Goal: Information Seeking & Learning: Learn about a topic

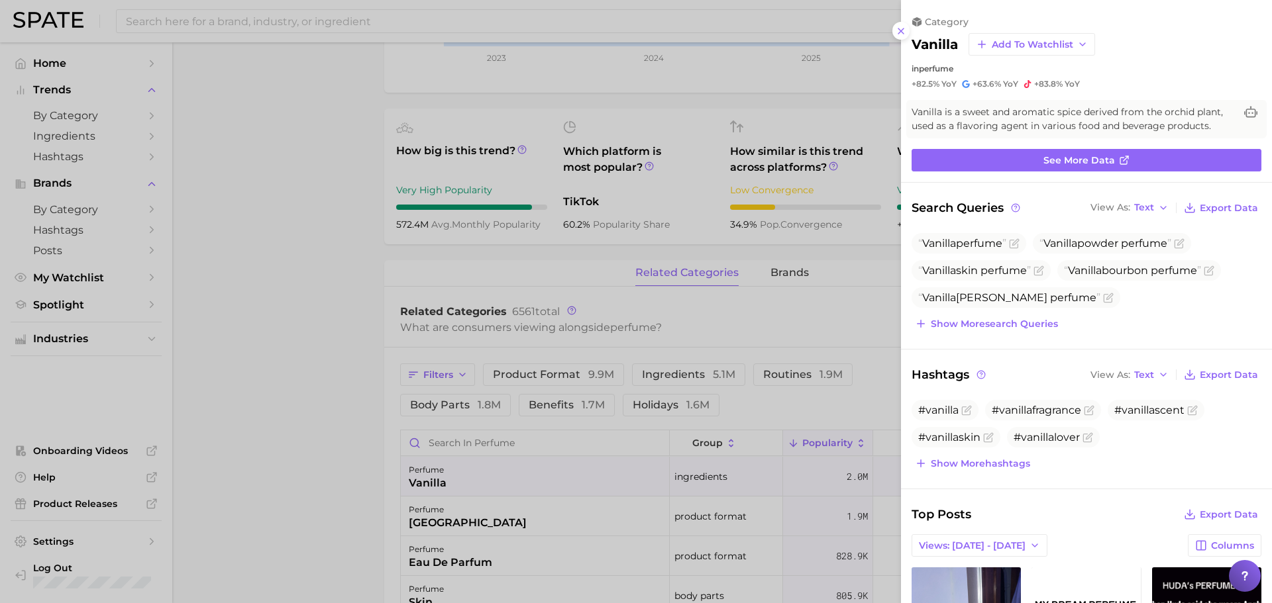
drag, startPoint x: 49, startPoint y: 21, endPoint x: 357, endPoint y: 189, distance: 351.0
click at [357, 189] on div at bounding box center [636, 301] width 1272 height 603
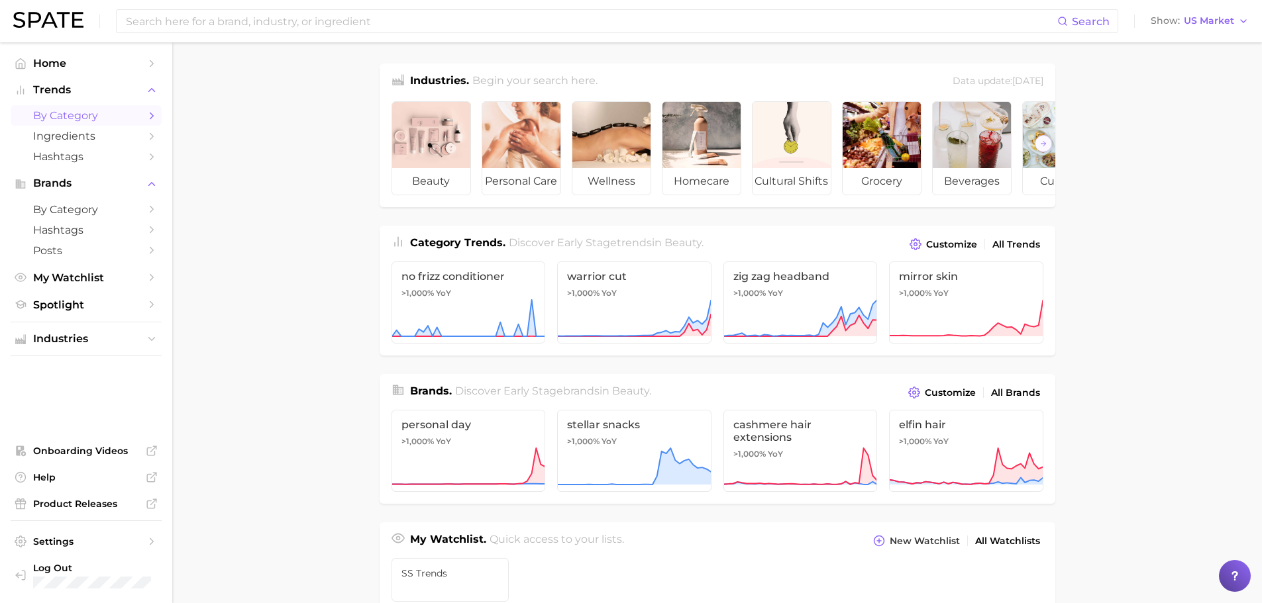
click at [94, 113] on span "by Category" at bounding box center [86, 115] width 106 height 13
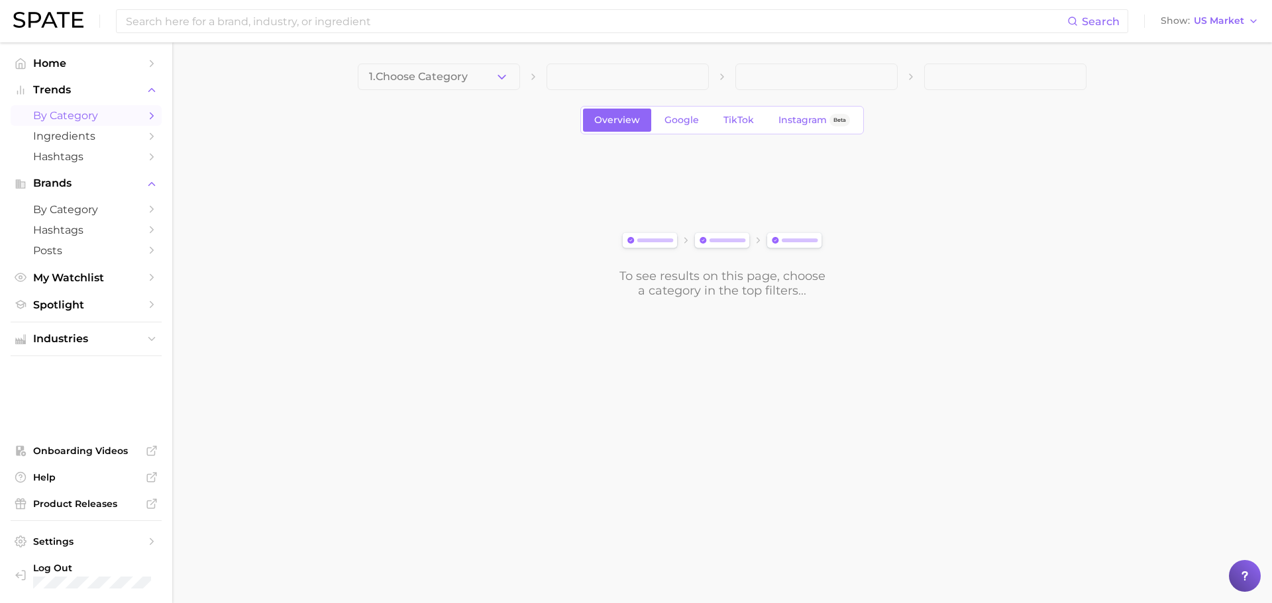
click at [521, 75] on div "1. Choose Category" at bounding box center [722, 77] width 729 height 26
click at [515, 76] on button "1. Choose Category" at bounding box center [439, 77] width 162 height 26
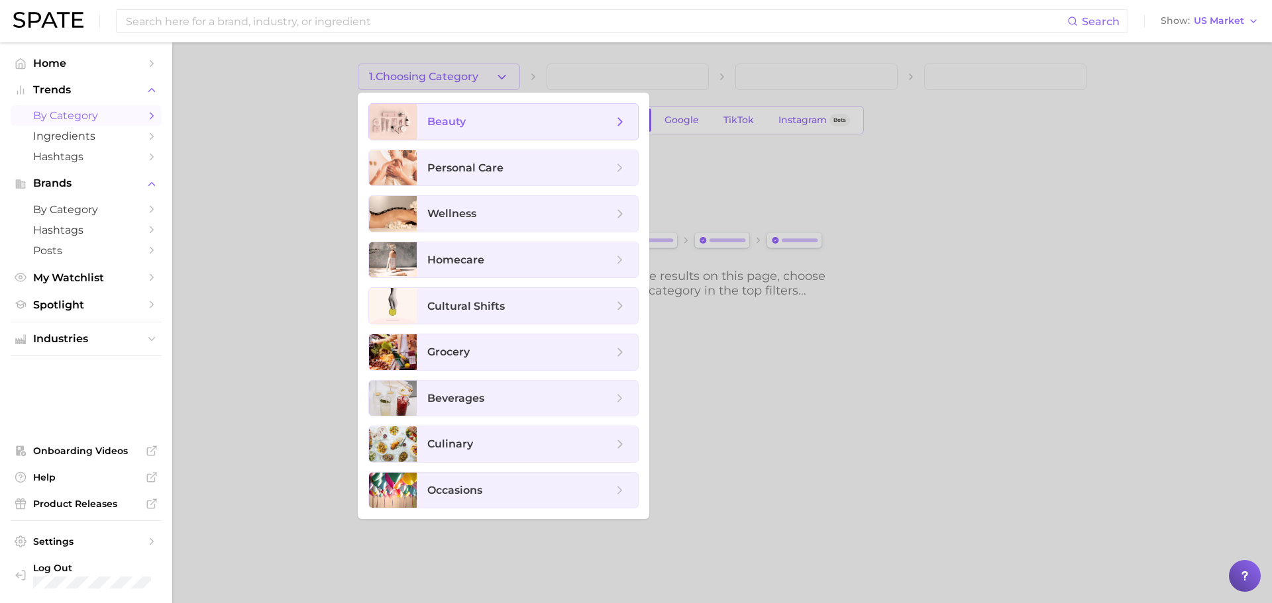
click at [457, 119] on span "beauty" at bounding box center [446, 121] width 38 height 13
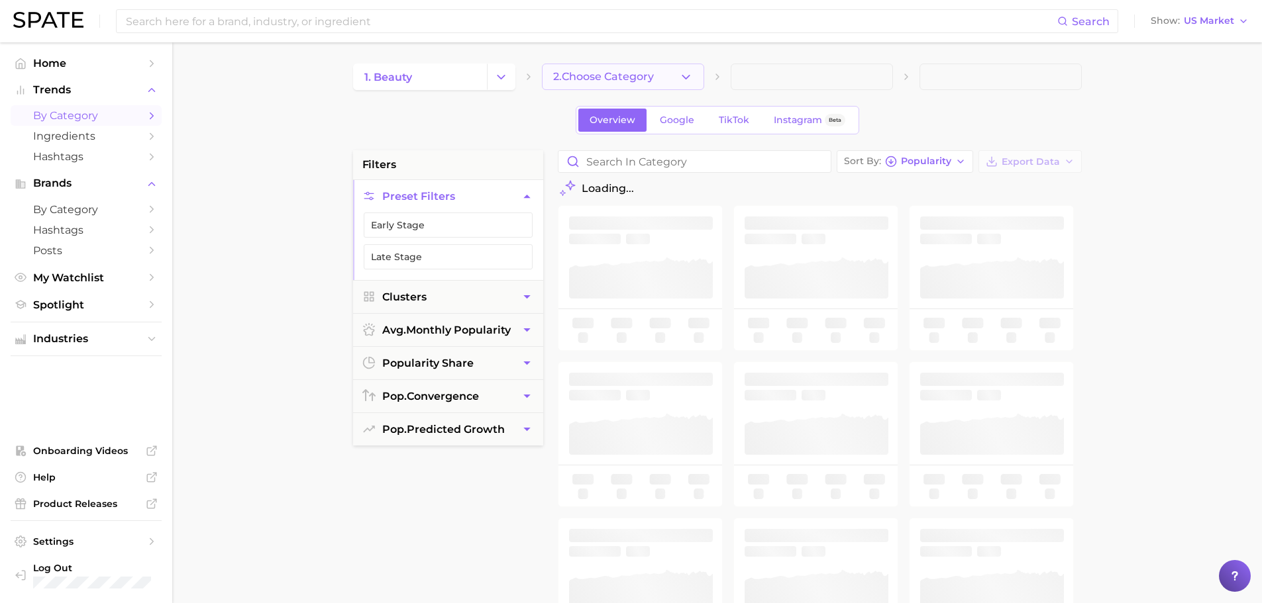
click at [586, 78] on span "2. Choose Category" at bounding box center [603, 77] width 101 height 12
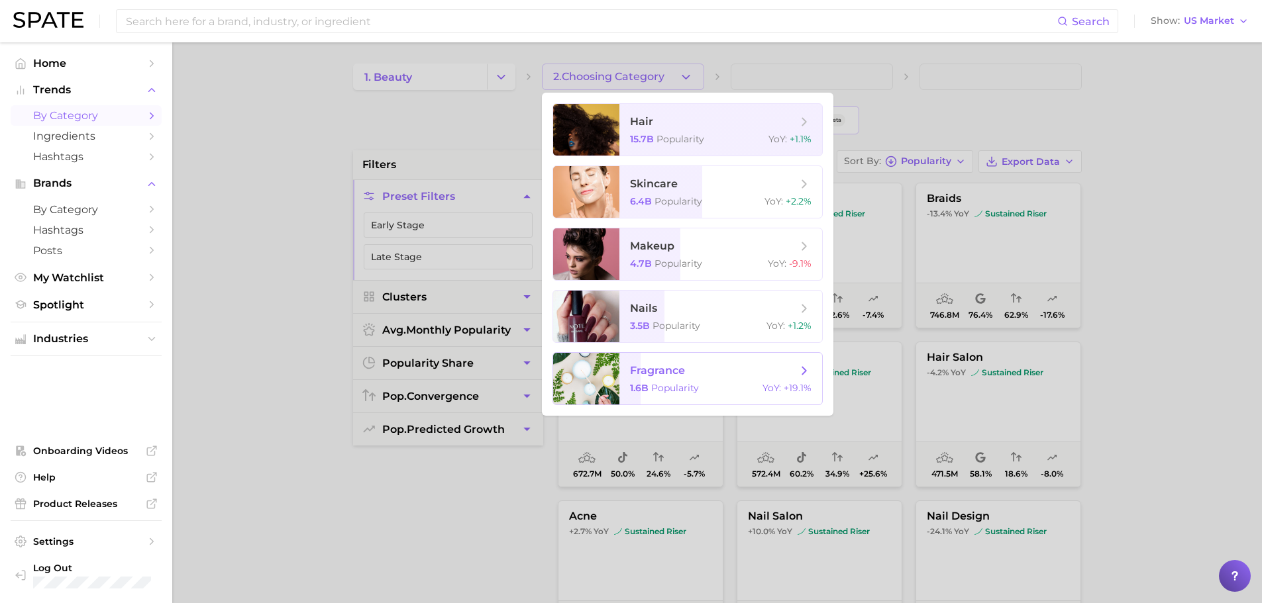
click at [674, 382] on span "fragrance 1.6b Popularity YoY : +19.1%" at bounding box center [720, 379] width 203 height 52
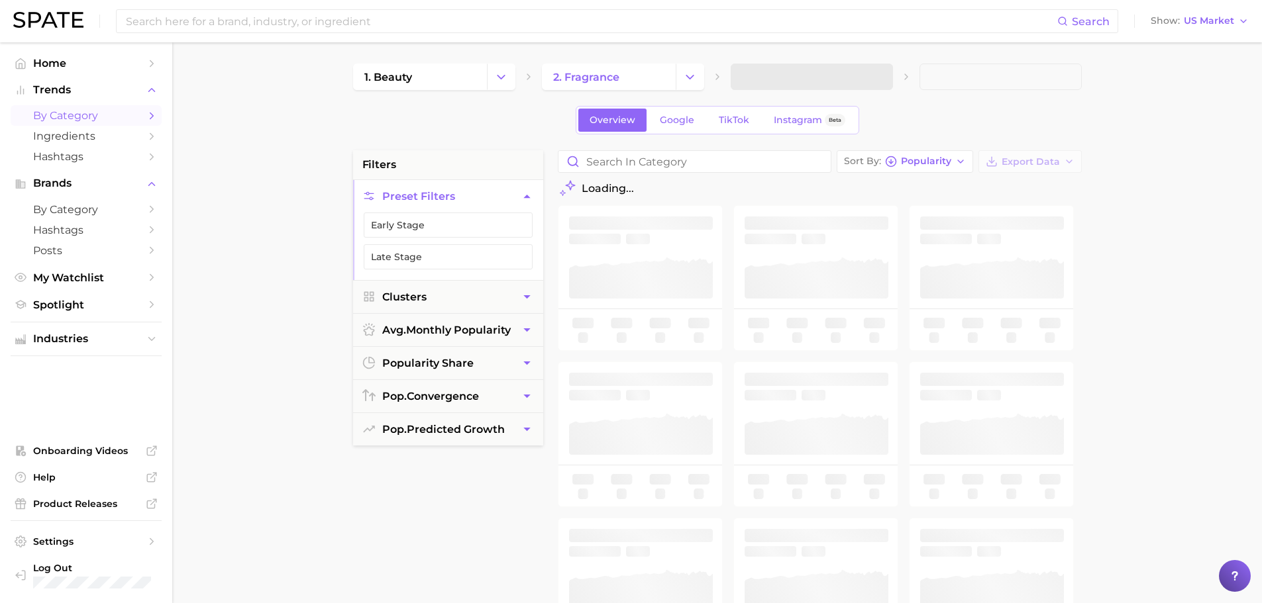
click at [803, 81] on span at bounding box center [812, 77] width 162 height 26
click at [820, 77] on span "3. Subcategory" at bounding box center [782, 77] width 81 height 12
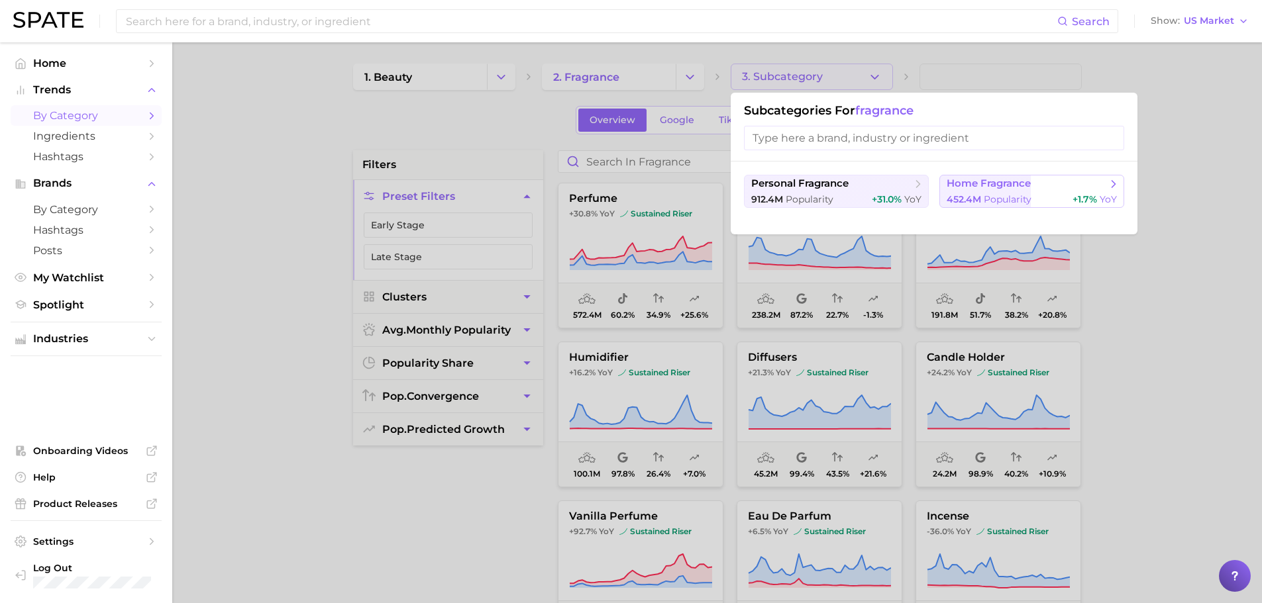
click at [960, 186] on span "home fragrance" at bounding box center [989, 184] width 84 height 13
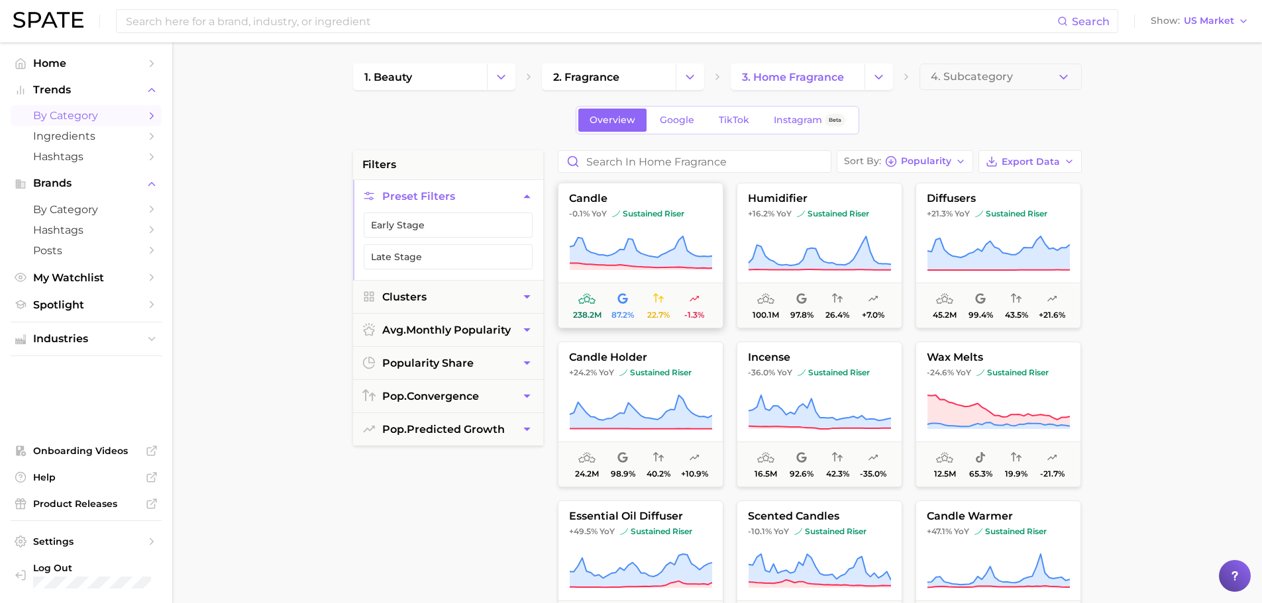
click at [628, 258] on icon at bounding box center [640, 252] width 142 height 32
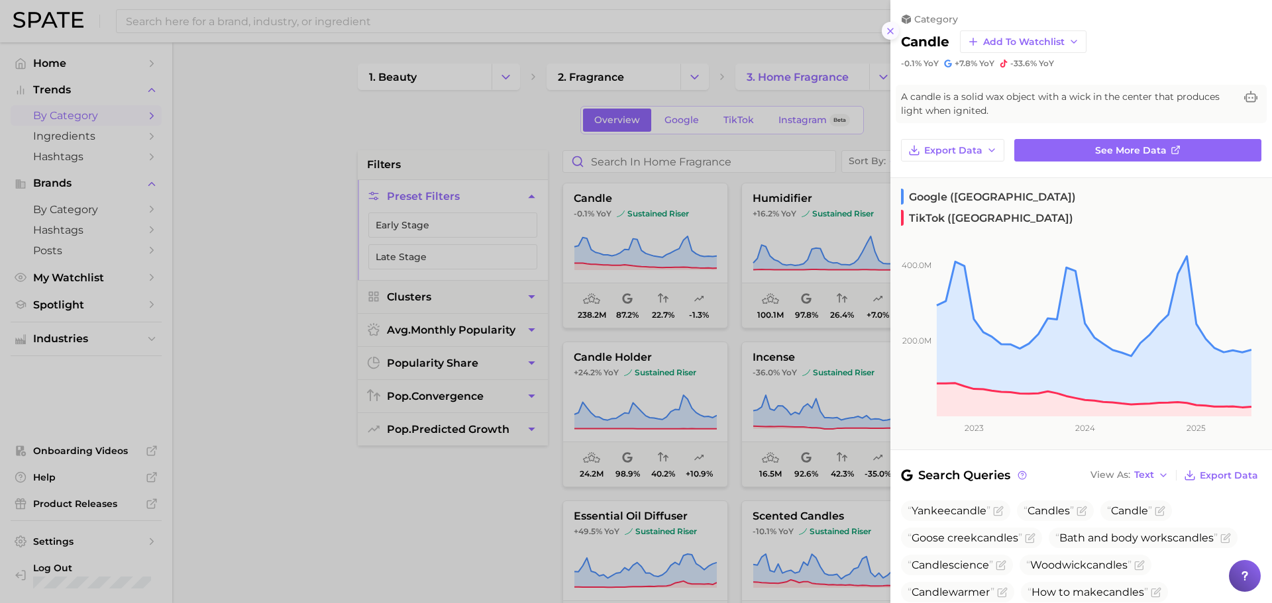
click at [892, 34] on icon at bounding box center [890, 31] width 11 height 11
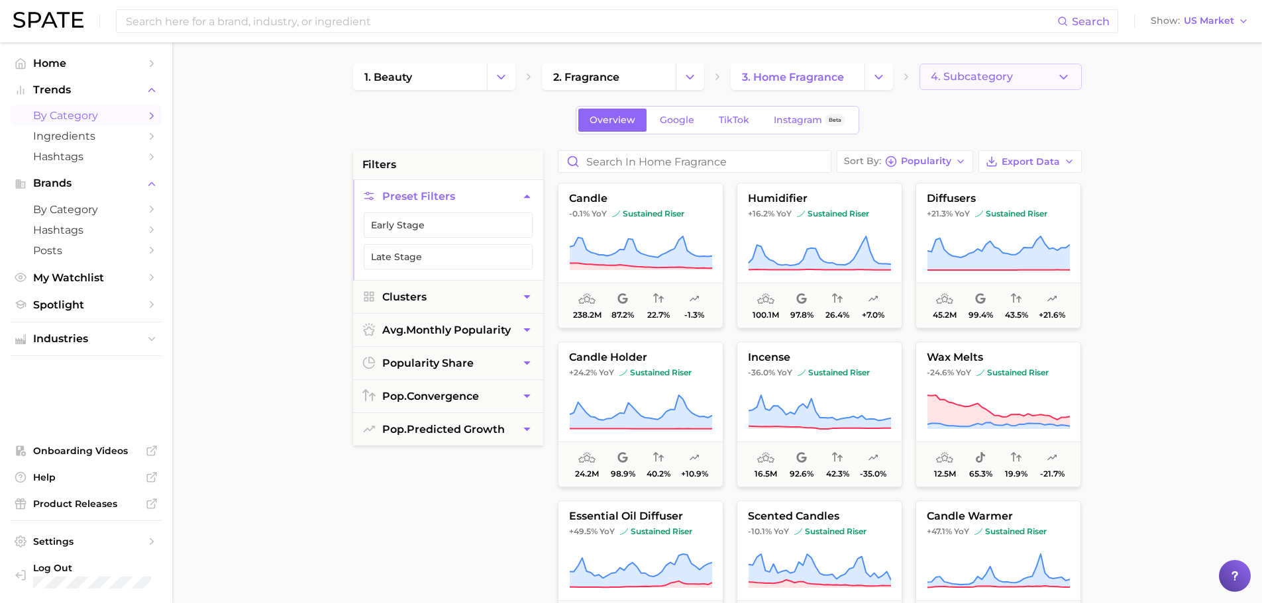
click at [1025, 75] on button "4. Subcategory" at bounding box center [1000, 77] width 162 height 26
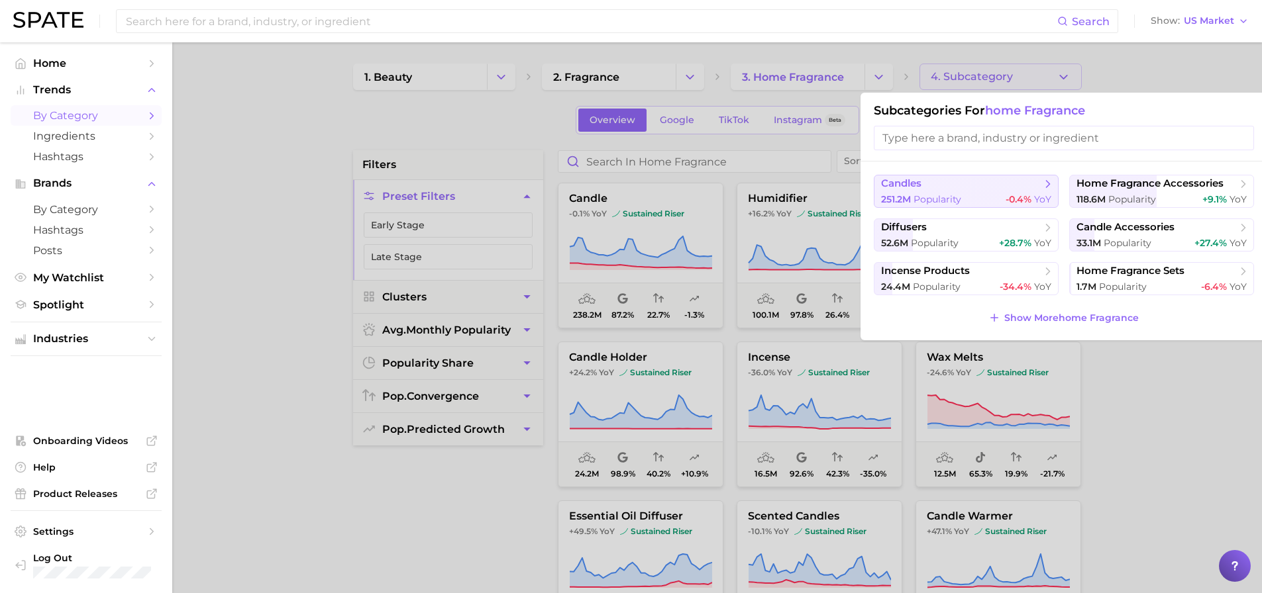
click at [961, 192] on button "candles 251.2m Popularity -0.4% YoY" at bounding box center [966, 191] width 185 height 33
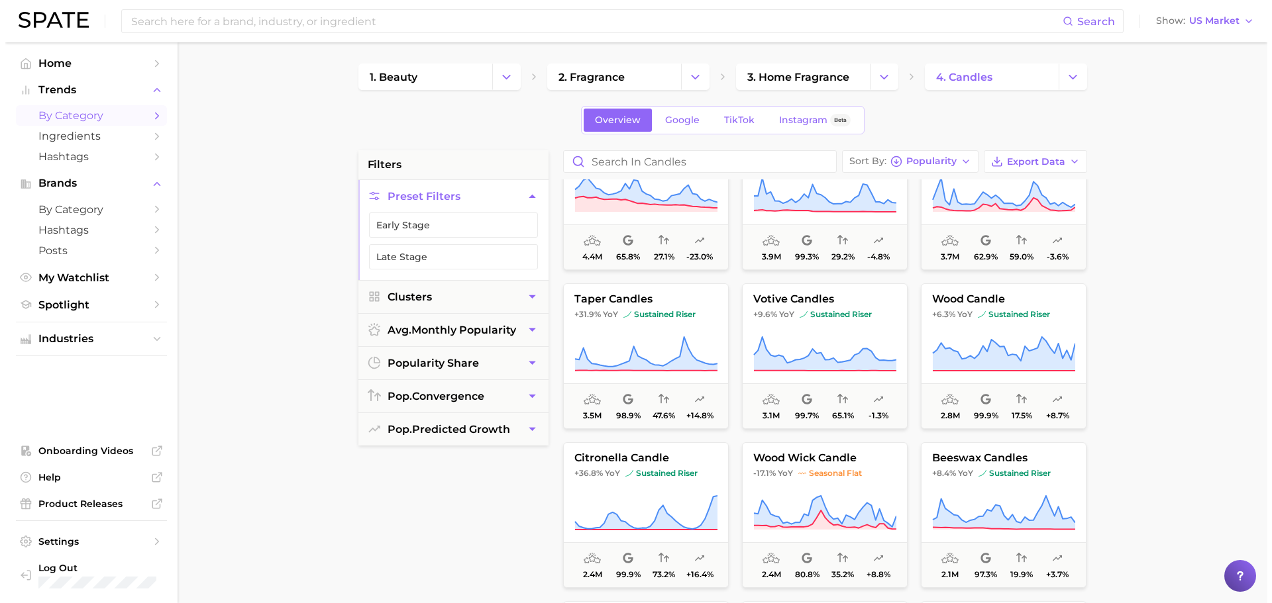
scroll to position [397, 0]
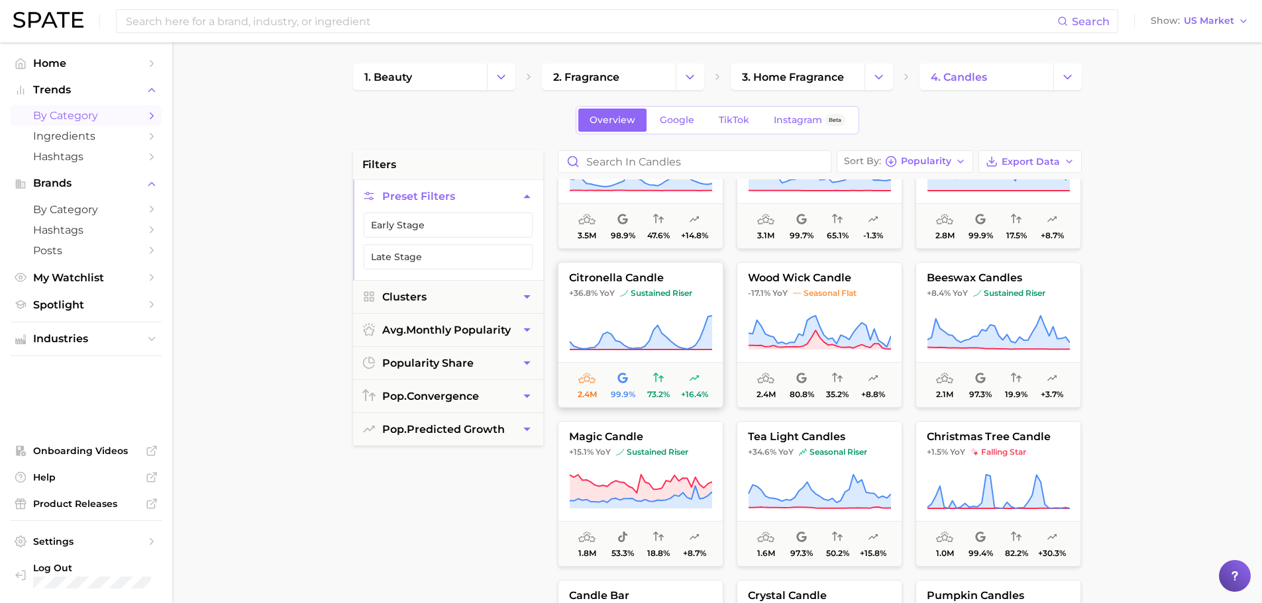
click at [615, 317] on icon at bounding box center [640, 333] width 143 height 37
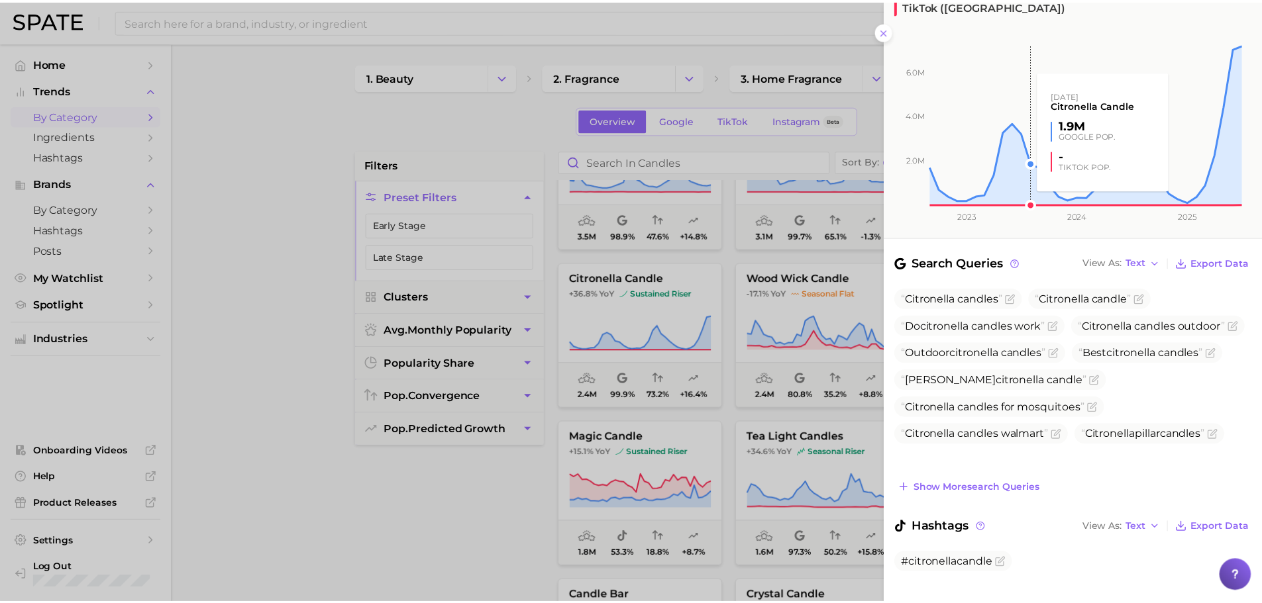
scroll to position [0, 0]
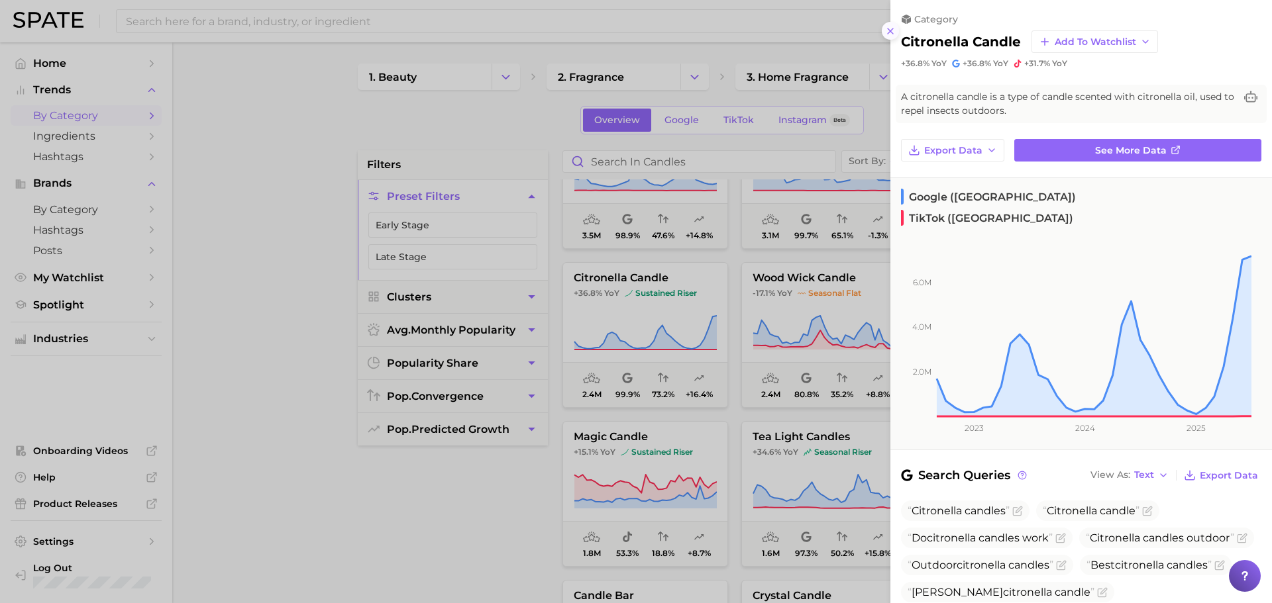
click at [887, 31] on icon at bounding box center [890, 31] width 11 height 11
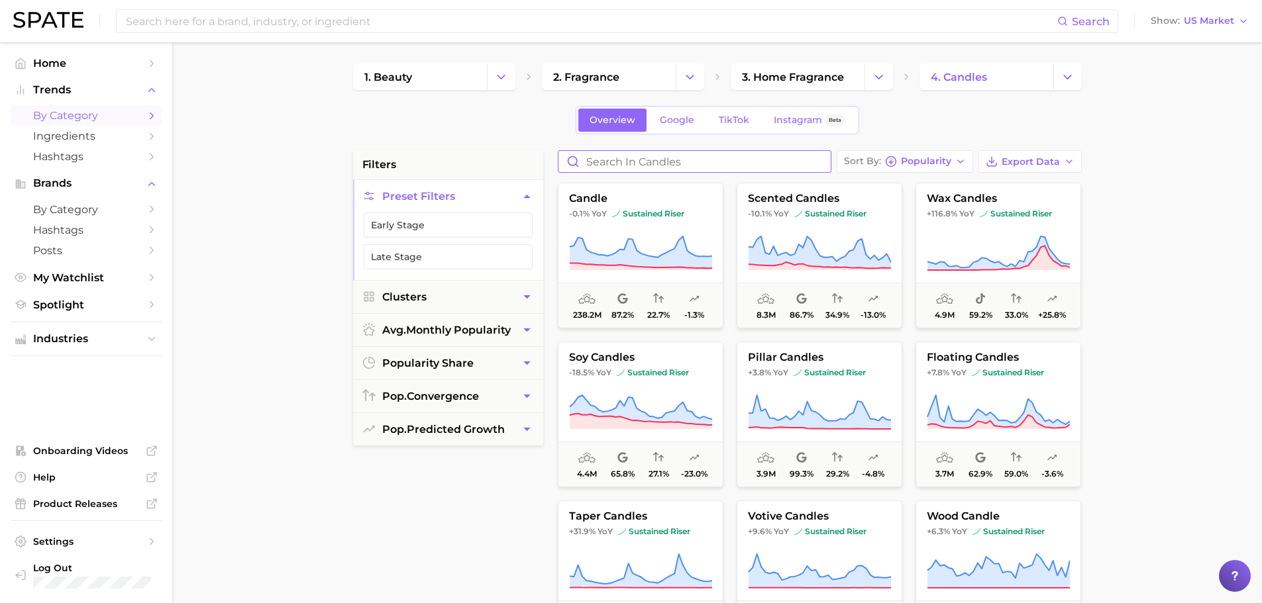
click at [677, 159] on input "Search in candles" at bounding box center [694, 161] width 272 height 21
click at [520, 114] on div "Overview Google TikTok Instagram Beta" at bounding box center [717, 120] width 729 height 28
click at [811, 213] on span "sustained riser" at bounding box center [830, 214] width 72 height 11
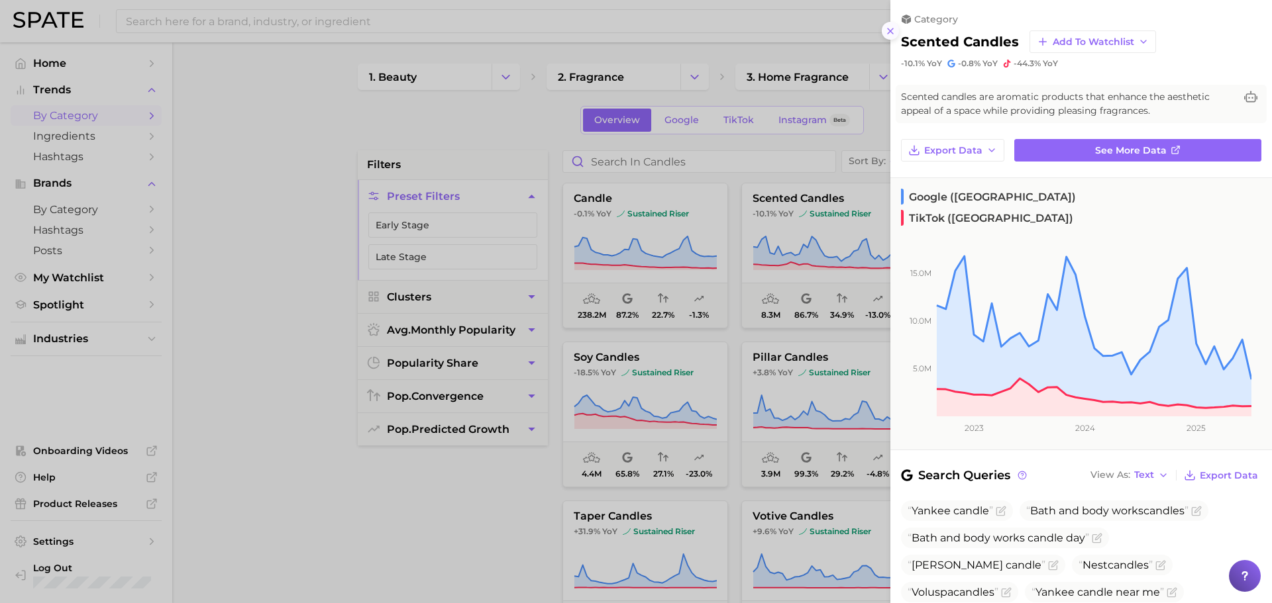
click at [887, 27] on icon at bounding box center [890, 31] width 11 height 11
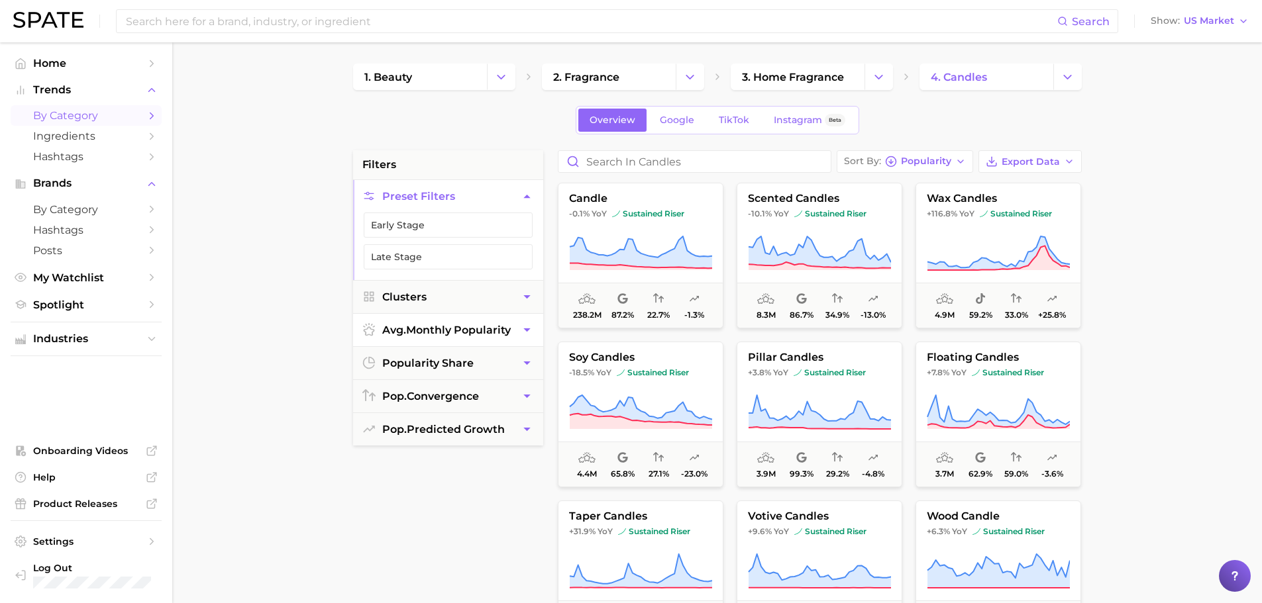
click at [472, 334] on span "avg. monthly popularity" at bounding box center [446, 330] width 128 height 13
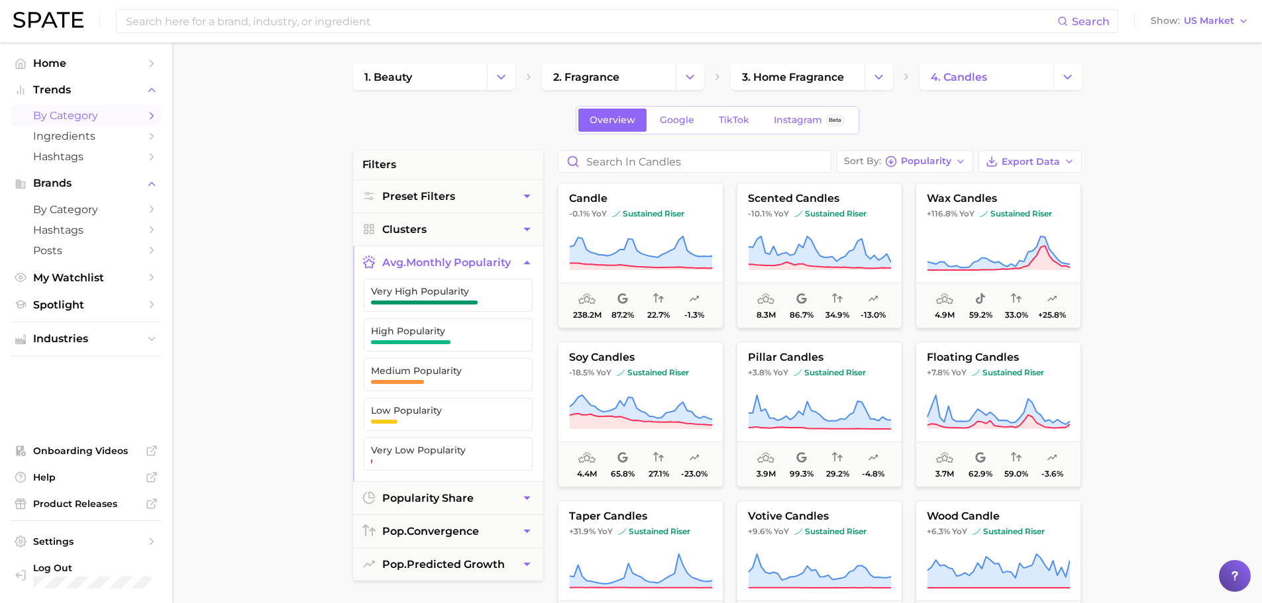
click at [282, 362] on main "1. beauty 2. fragrance 3. home fragrance 4. candles Overview Google TikTok Inst…" at bounding box center [717, 544] width 1090 height 1005
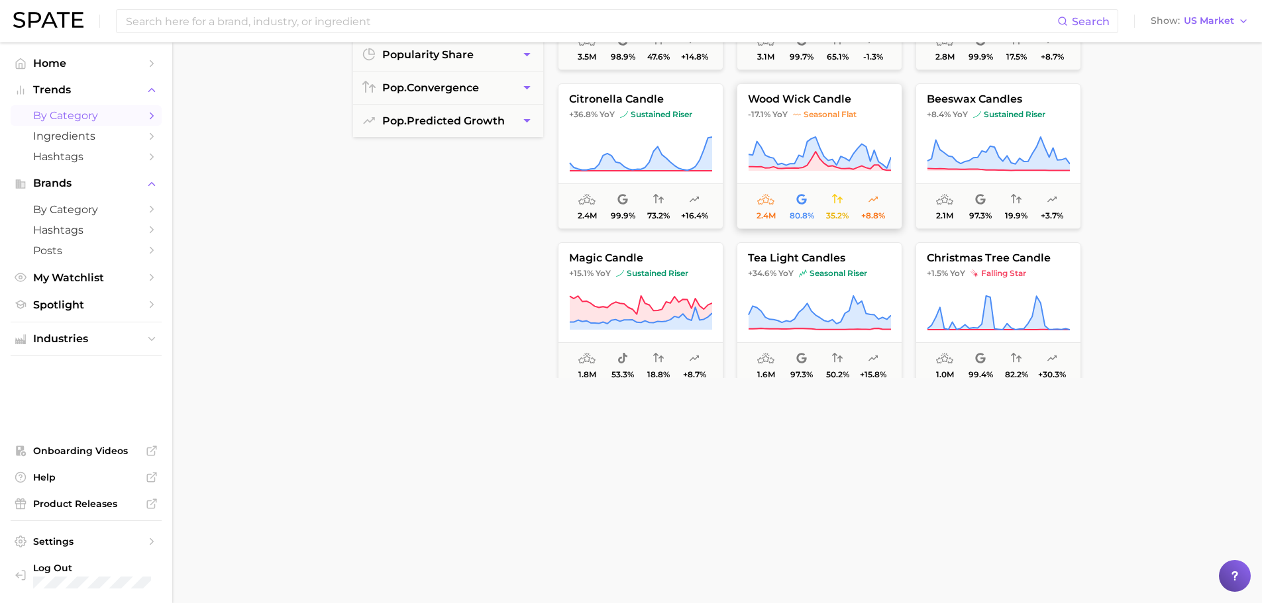
scroll to position [397, 0]
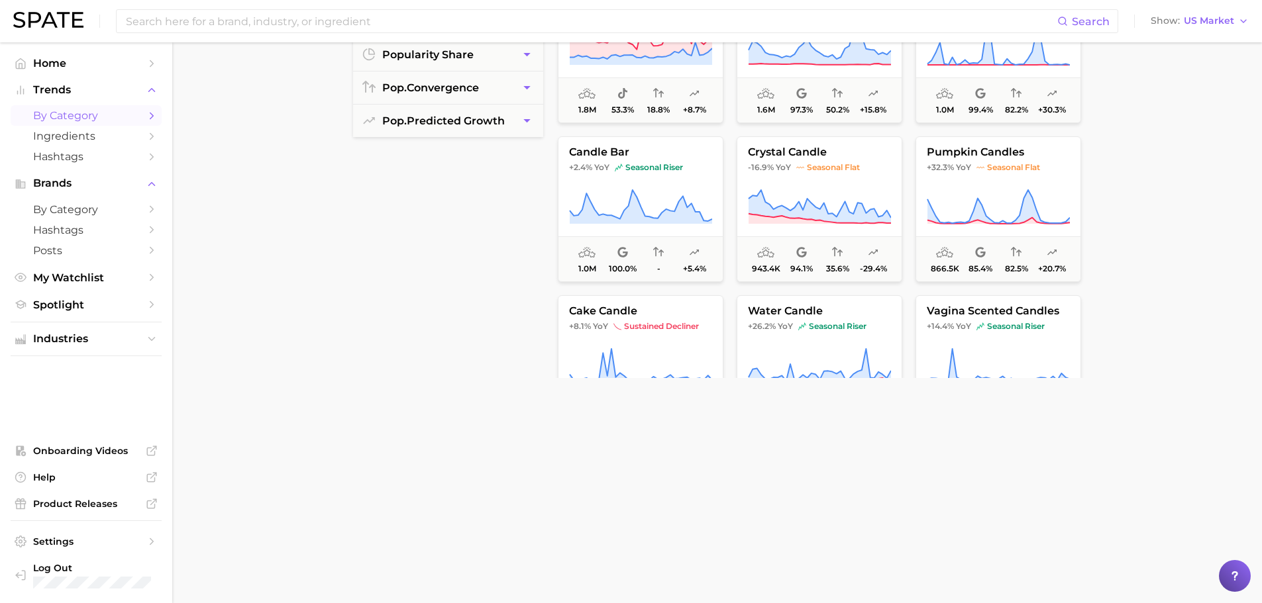
click at [1218, 209] on main "1. beauty 2. fragrance 3. home fragrance 4. candles Overview Google TikTok Inst…" at bounding box center [717, 101] width 1090 height 1005
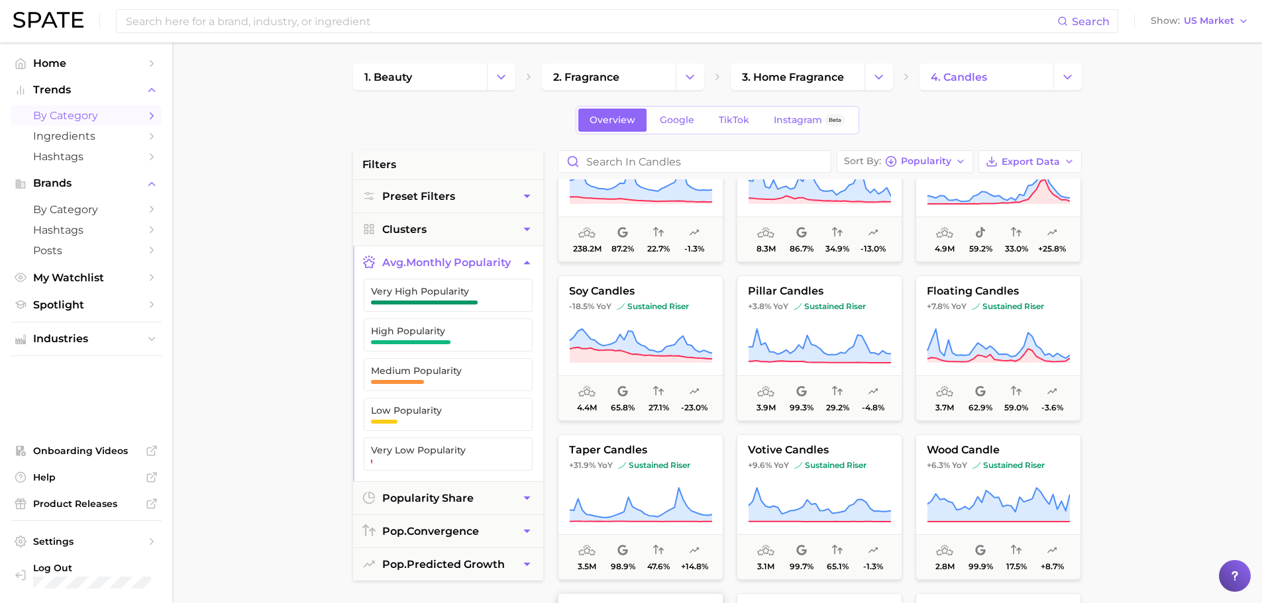
scroll to position [0, 0]
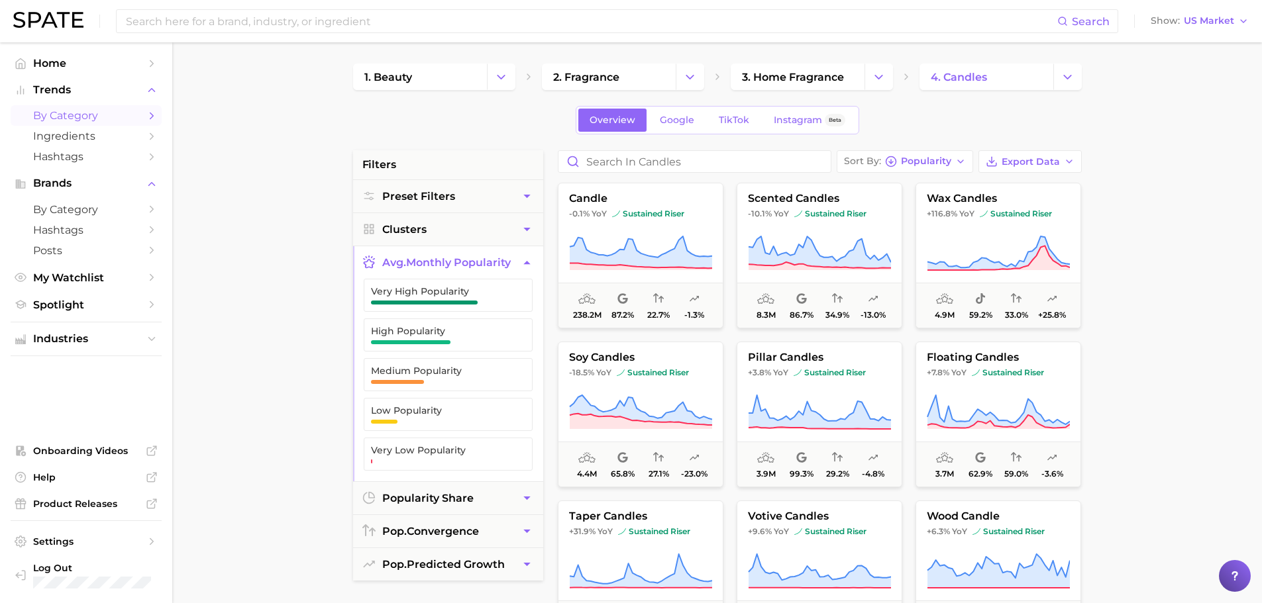
click at [314, 484] on main "1. beauty 2. fragrance 3. home fragrance 4. candles Overview Google TikTok Inst…" at bounding box center [717, 544] width 1090 height 1005
